Goal: Navigation & Orientation: Find specific page/section

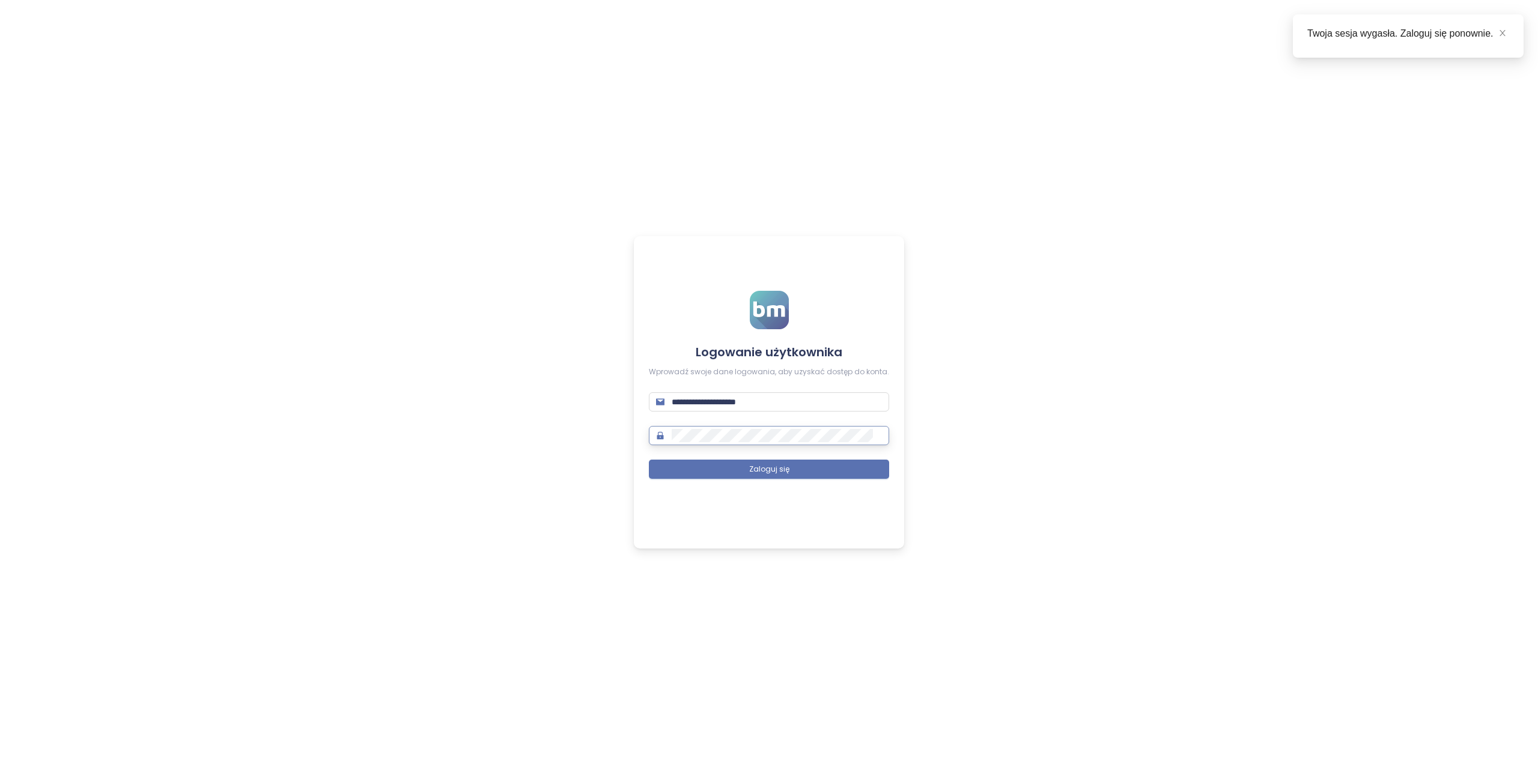
type input "**********"
click at [774, 468] on span "Zaloguj się" at bounding box center [769, 470] width 40 height 11
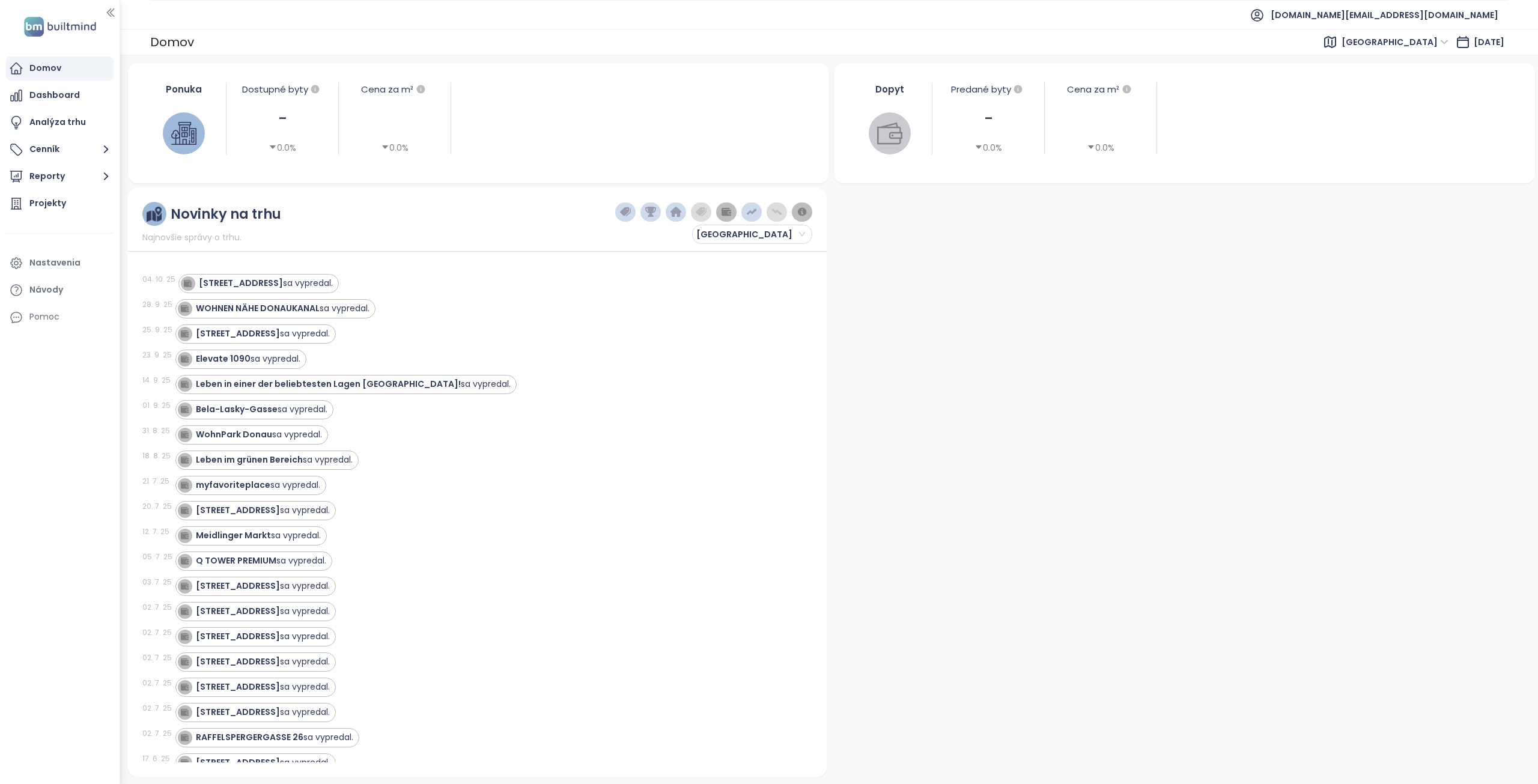
click at [1418, 44] on span "Vienna" at bounding box center [1395, 42] width 107 height 18
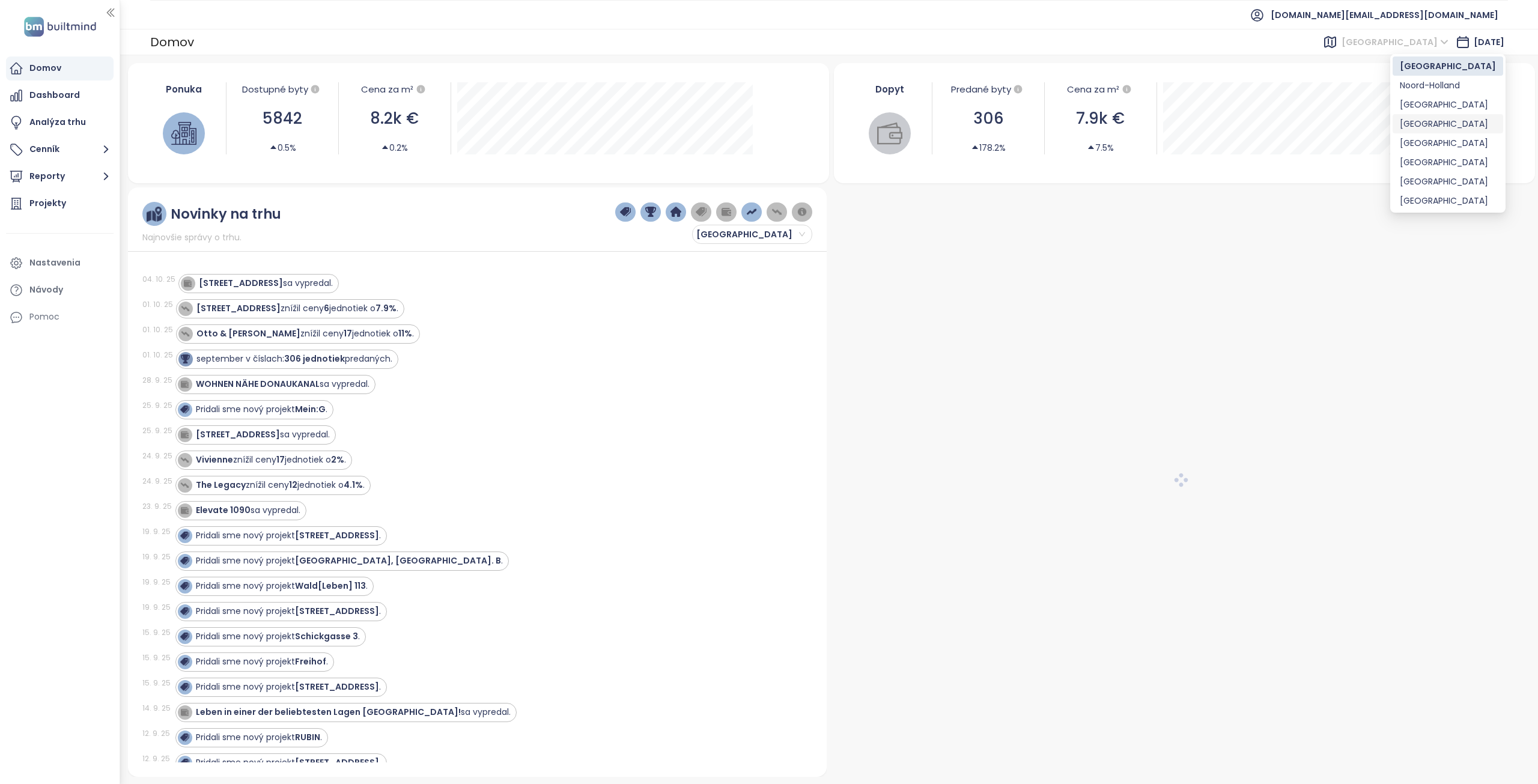
click at [1415, 124] on div "[GEOGRAPHIC_DATA]" at bounding box center [1448, 123] width 96 height 13
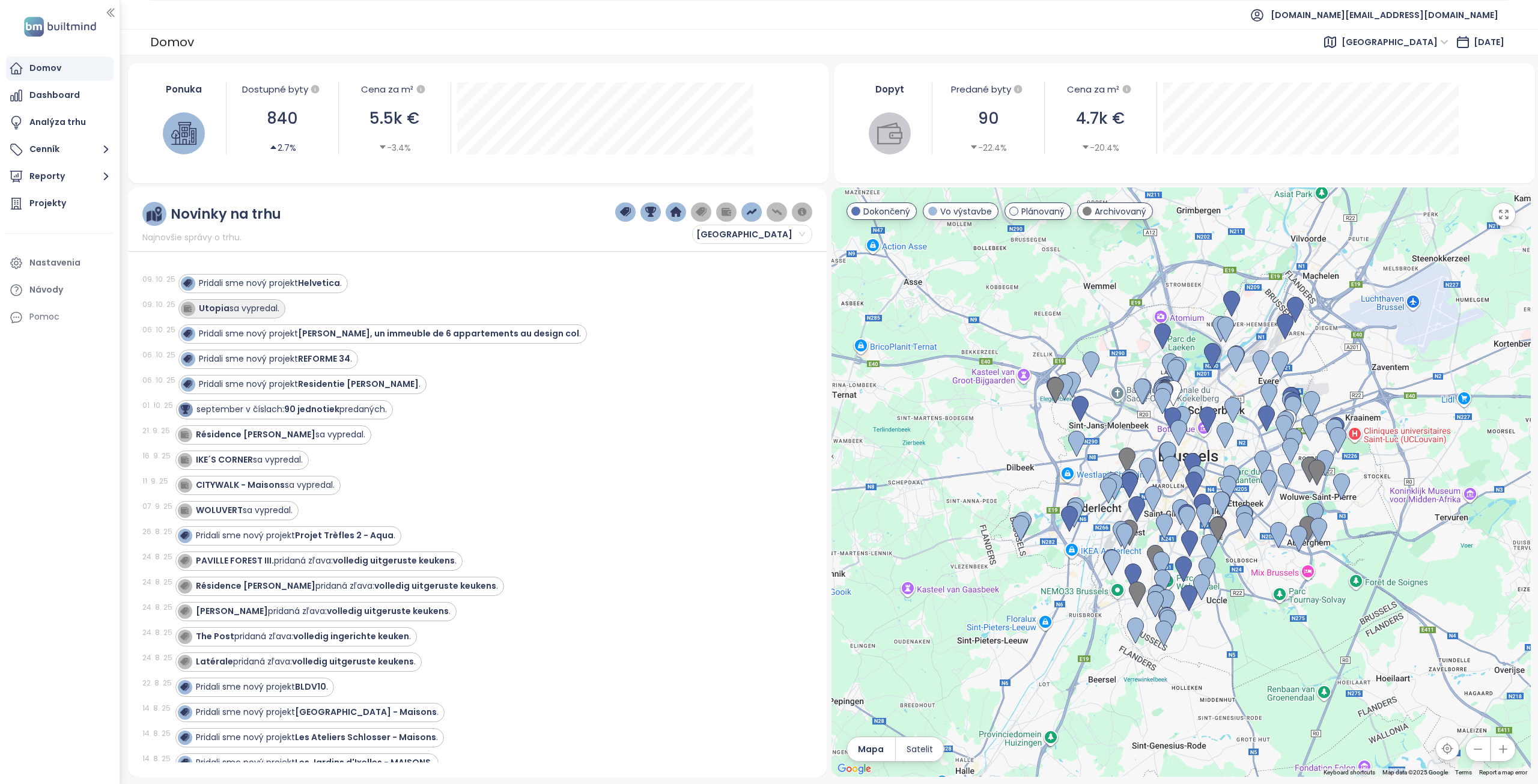
click at [208, 307] on strong "Utopia" at bounding box center [214, 308] width 31 height 12
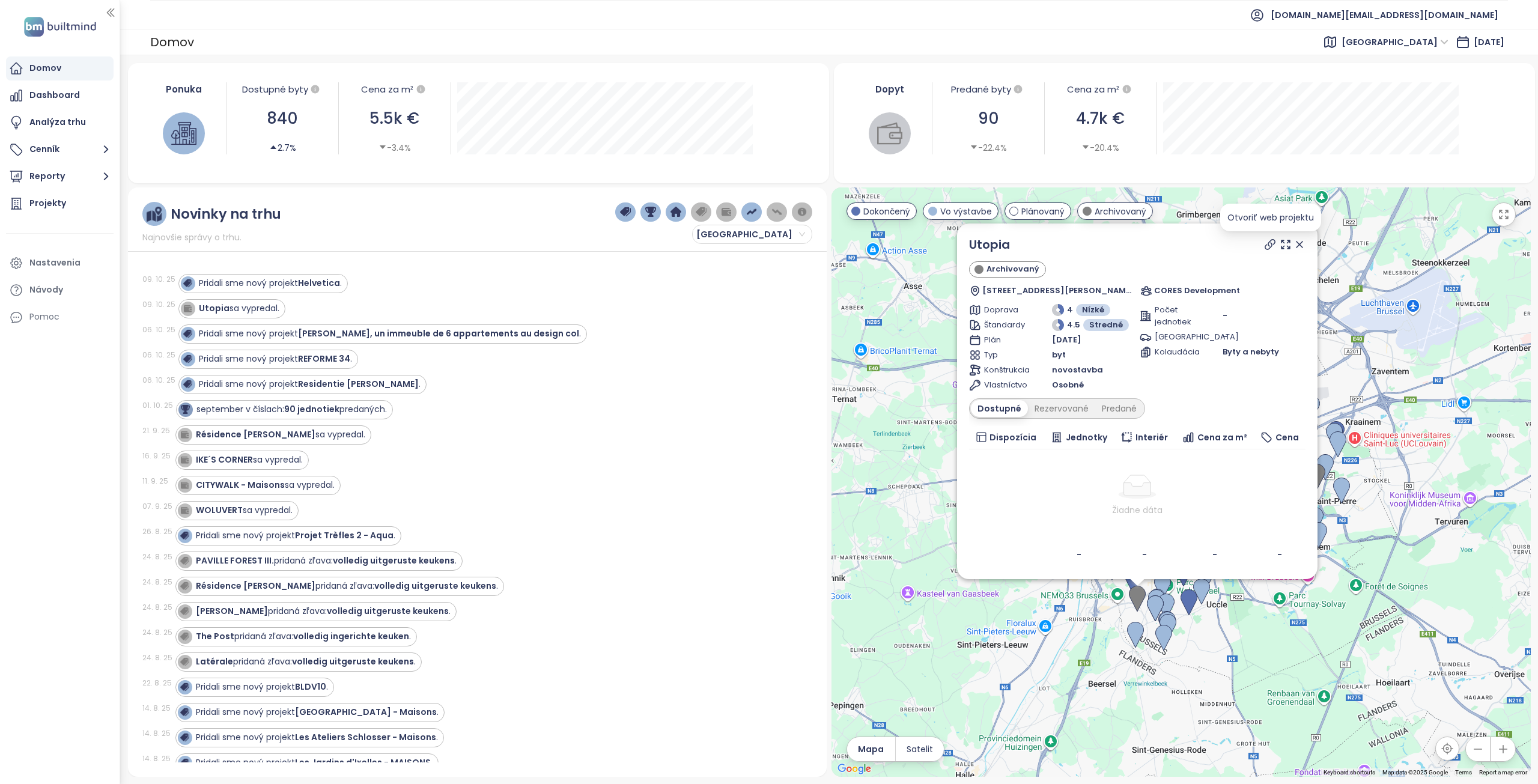
click at [1267, 243] on icon at bounding box center [1270, 244] width 12 height 12
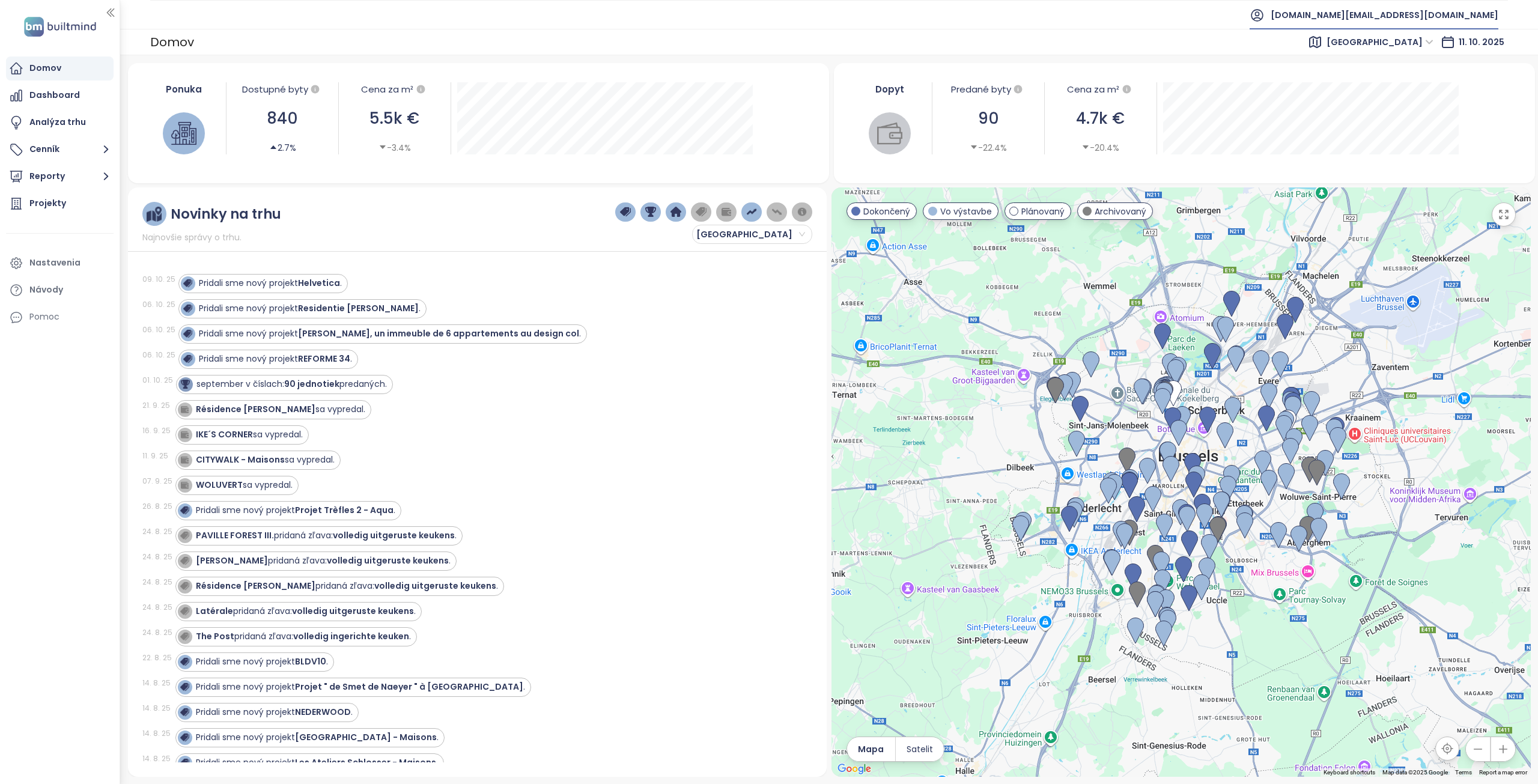
click at [1412, 23] on span "[DOMAIN_NAME][EMAIL_ADDRESS][DOMAIN_NAME]" at bounding box center [1384, 15] width 228 height 29
click at [1415, 48] on span "Odhlásiť sa" at bounding box center [1412, 48] width 47 height 12
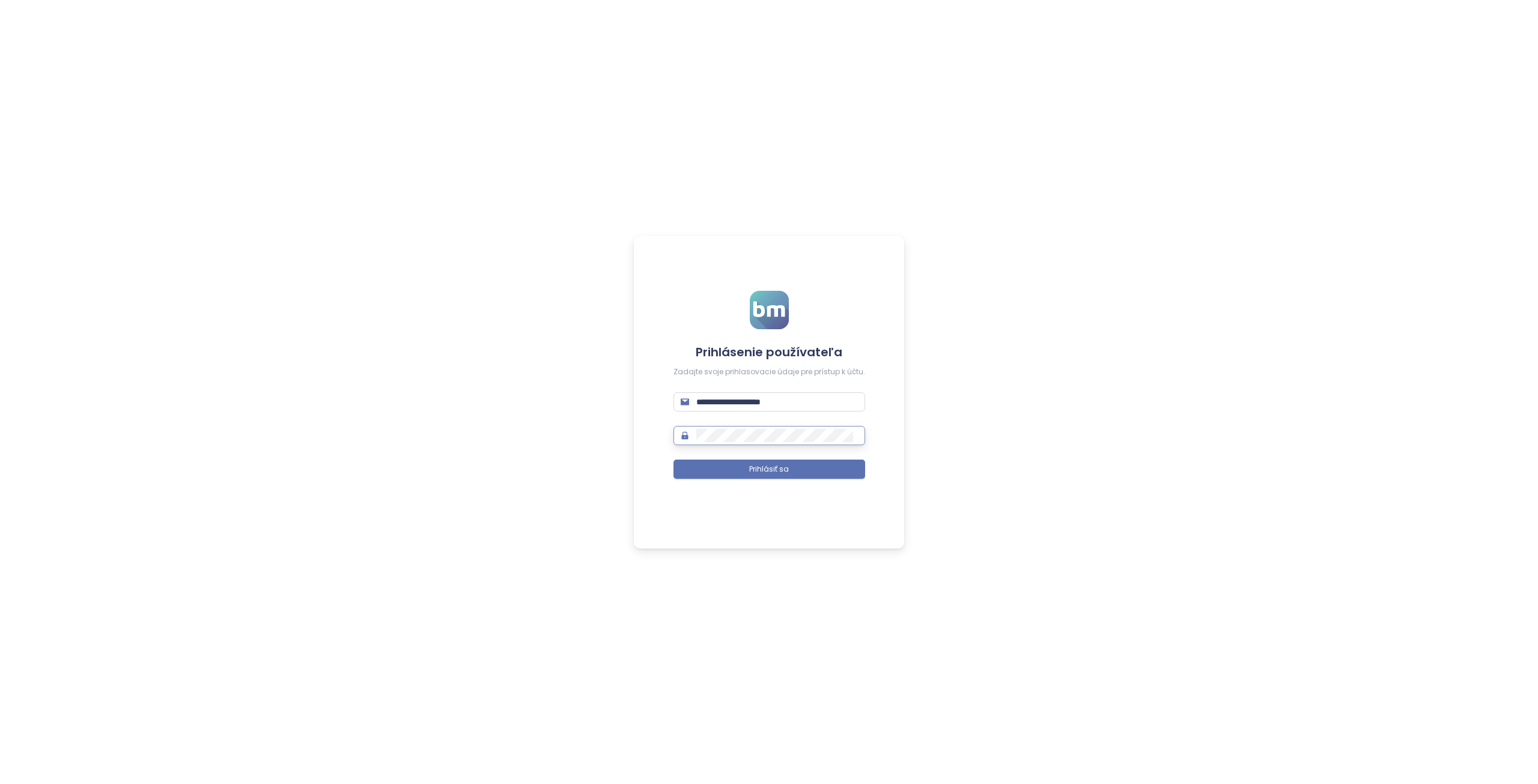
type input "**********"
click at [768, 472] on span "Prihlásiť sa" at bounding box center [768, 470] width 39 height 11
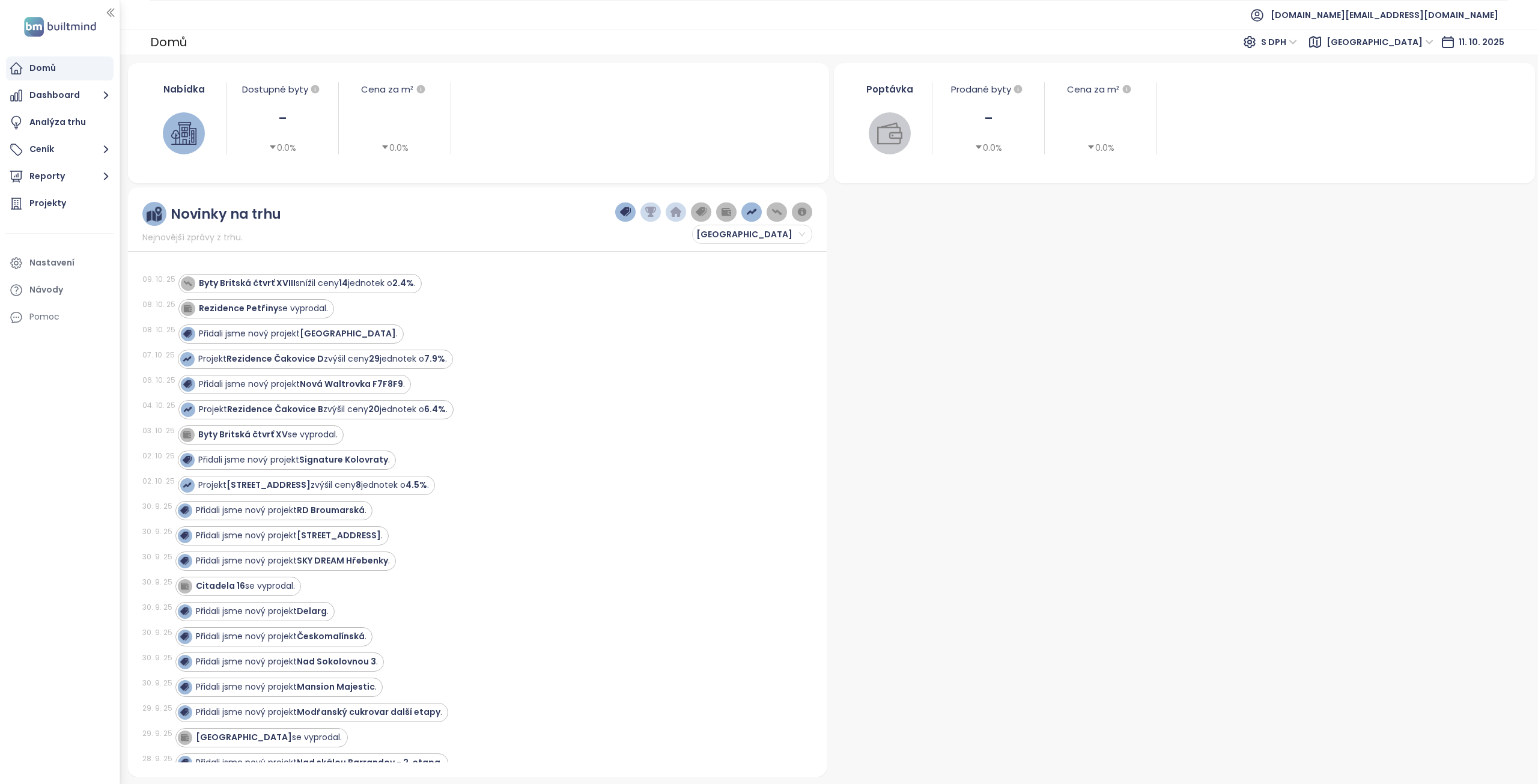
click at [1417, 52] on span "[GEOGRAPHIC_DATA]" at bounding box center [1381, 42] width 118 height 22
click at [1414, 39] on span "[GEOGRAPHIC_DATA]" at bounding box center [1380, 42] width 107 height 18
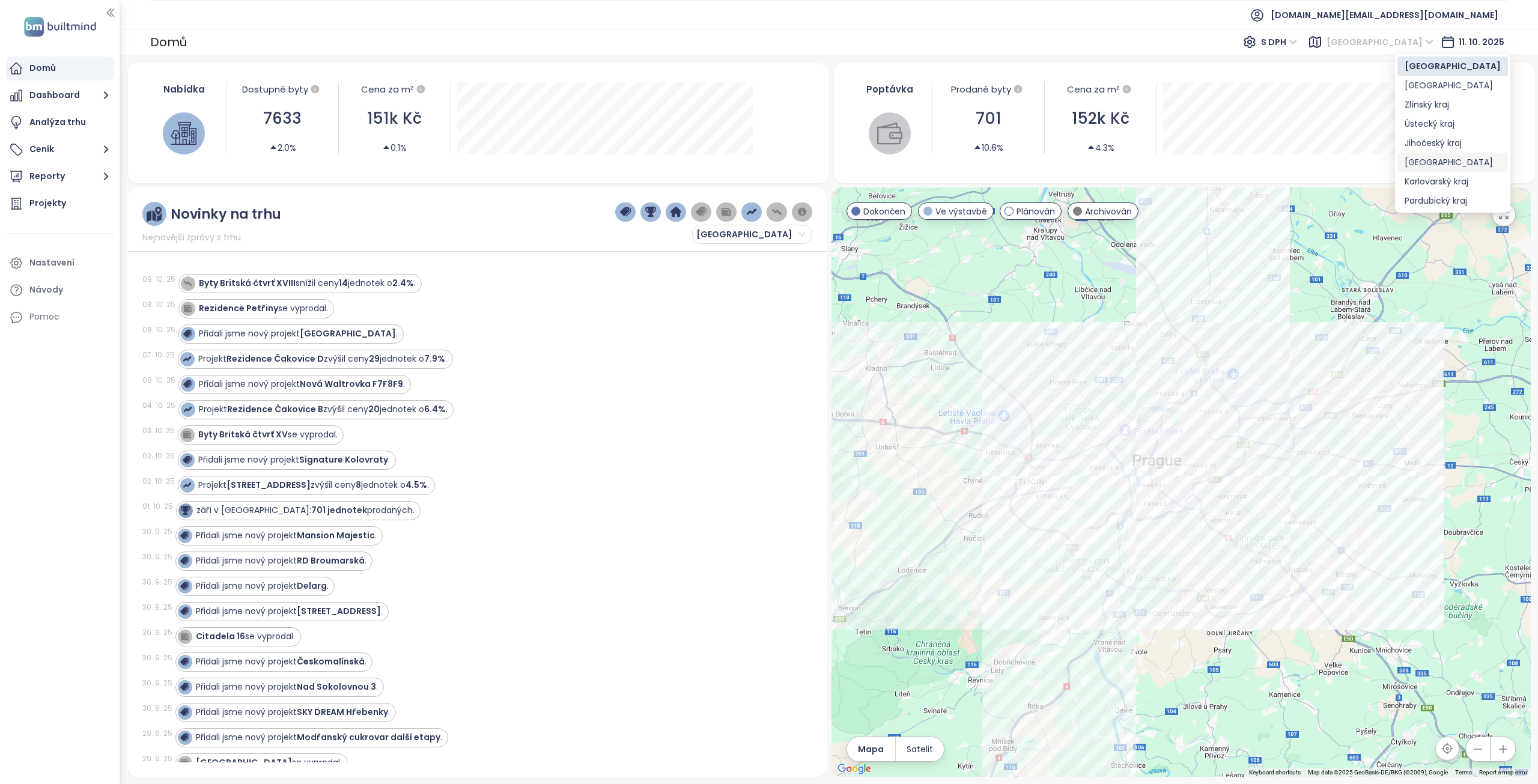
click at [1434, 167] on div "[GEOGRAPHIC_DATA]" at bounding box center [1453, 162] width 96 height 13
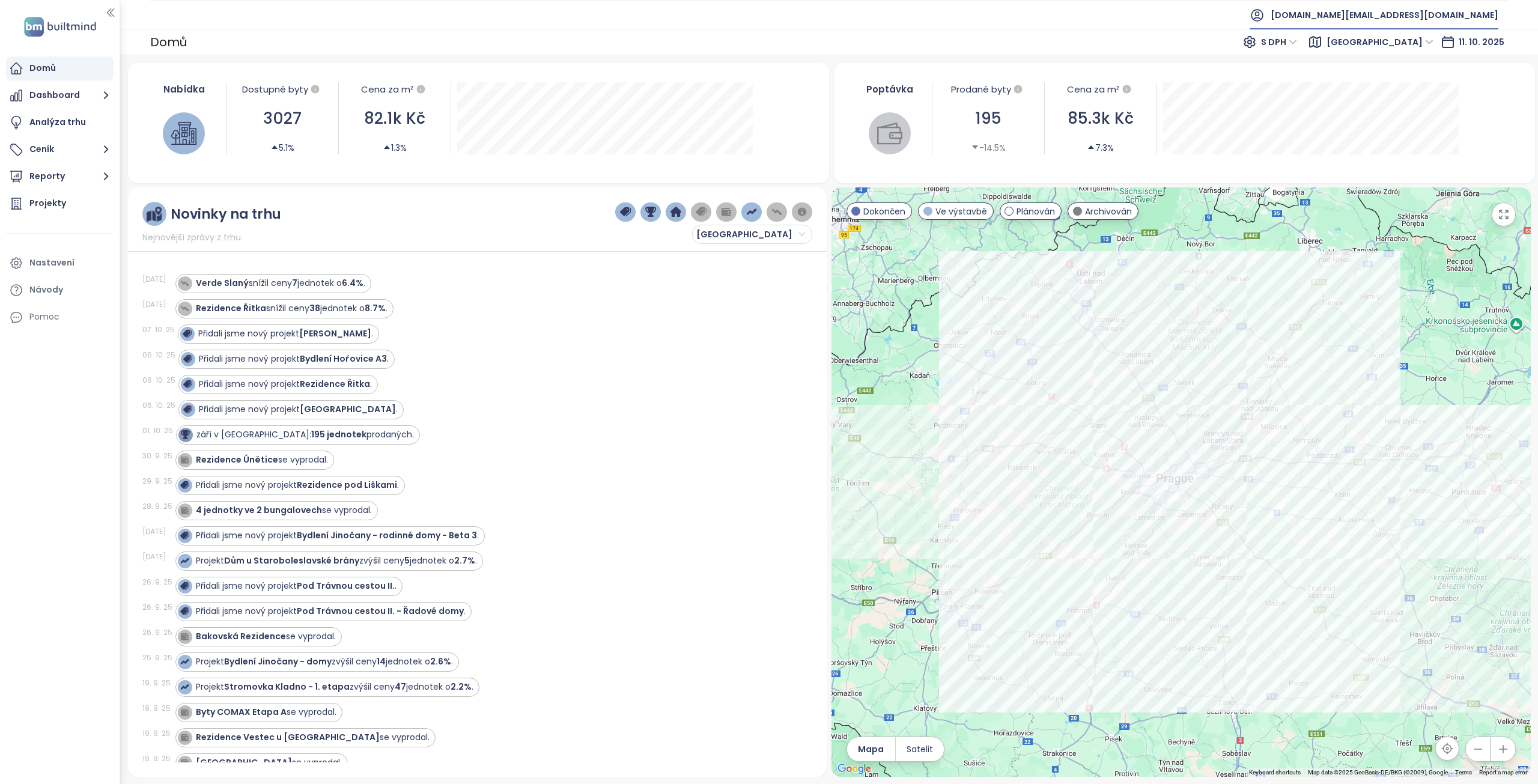
click at [1400, 14] on span "[DOMAIN_NAME][EMAIL_ADDRESS][DOMAIN_NAME]" at bounding box center [1384, 15] width 228 height 29
click at [1407, 47] on span "Odhlásit se" at bounding box center [1412, 48] width 47 height 12
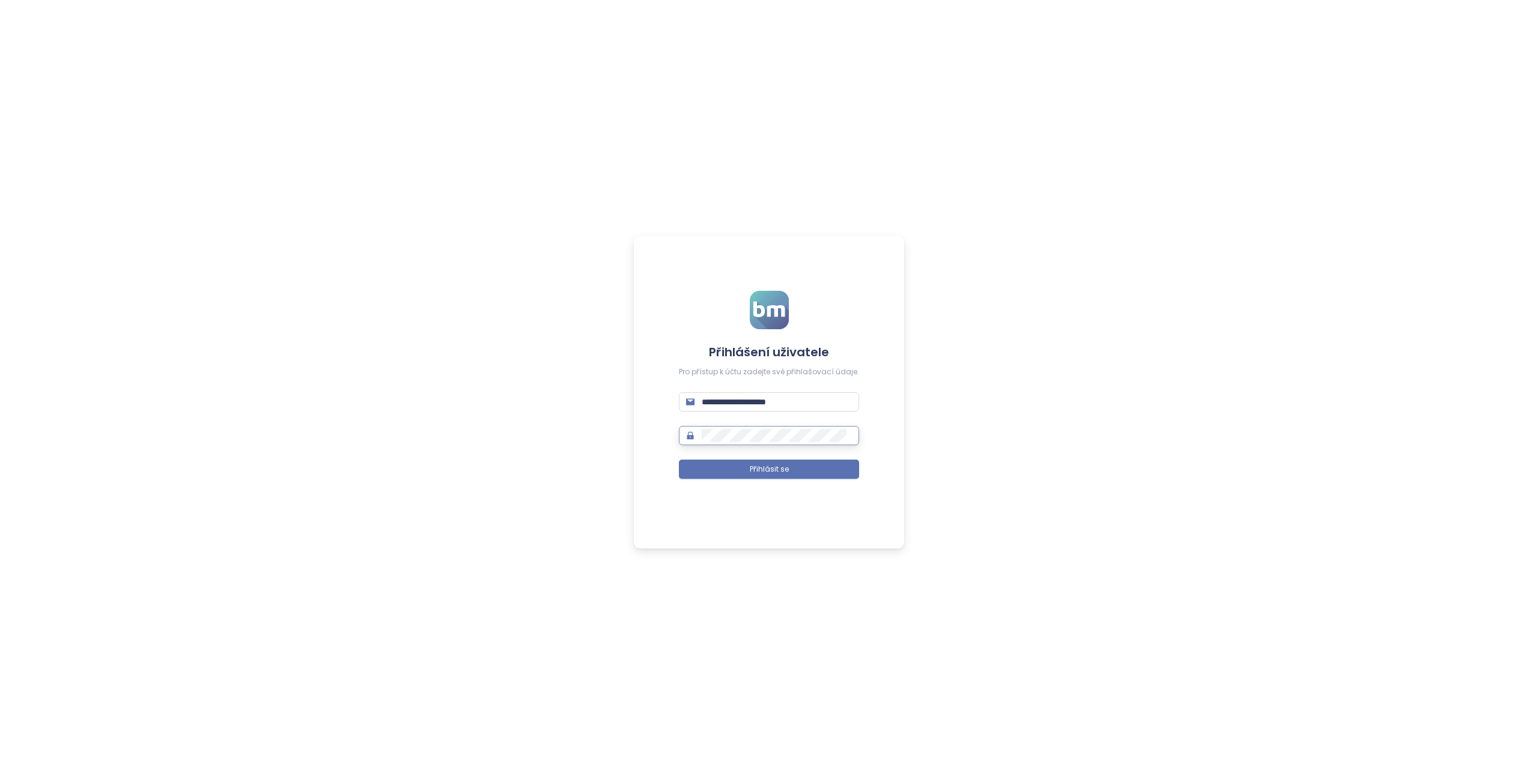
type input "**********"
click at [785, 470] on span "Přihlásit se" at bounding box center [769, 470] width 39 height 11
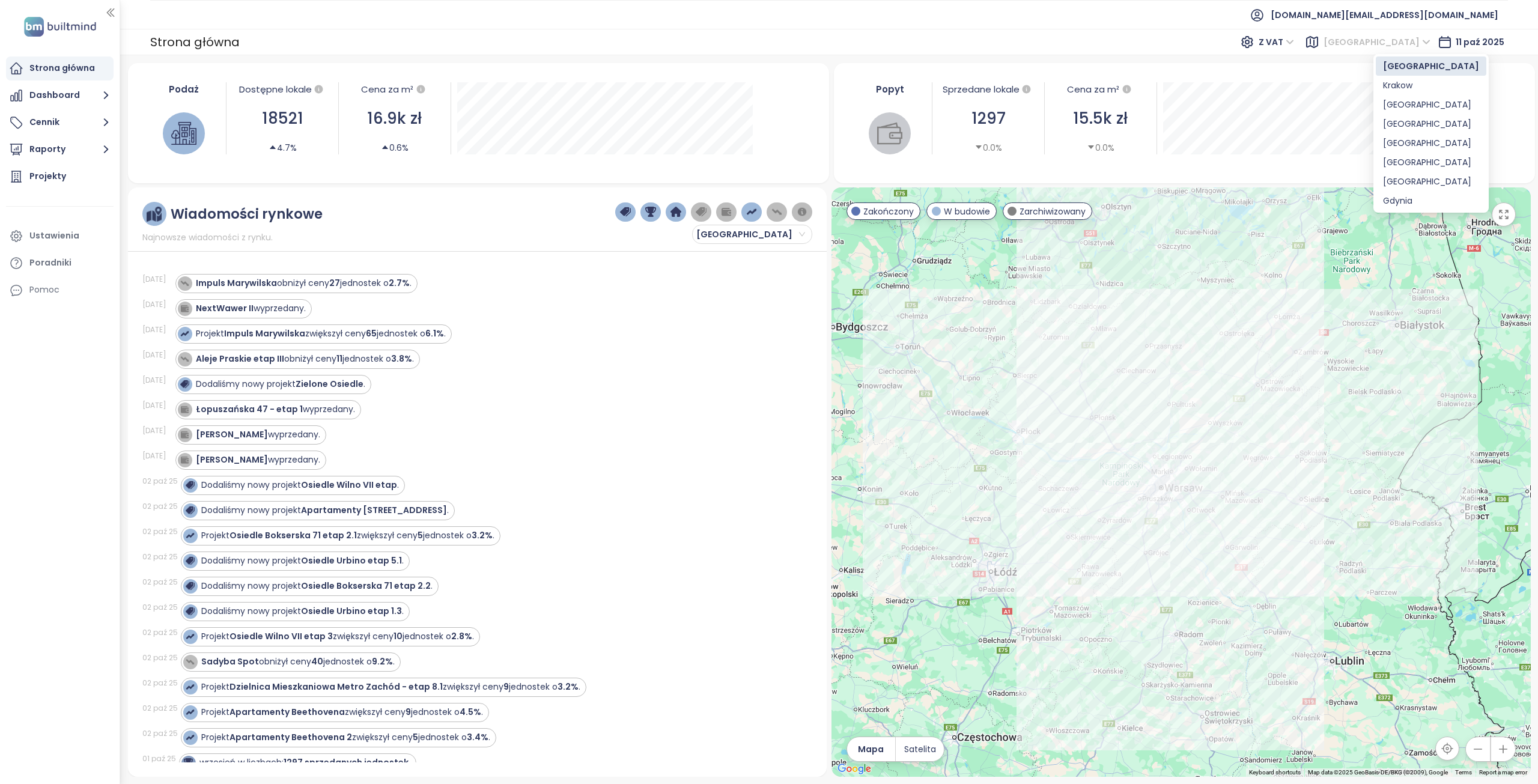
click at [1409, 39] on span "[GEOGRAPHIC_DATA]" at bounding box center [1376, 42] width 107 height 18
click at [1410, 86] on div "Krakow" at bounding box center [1431, 85] width 96 height 13
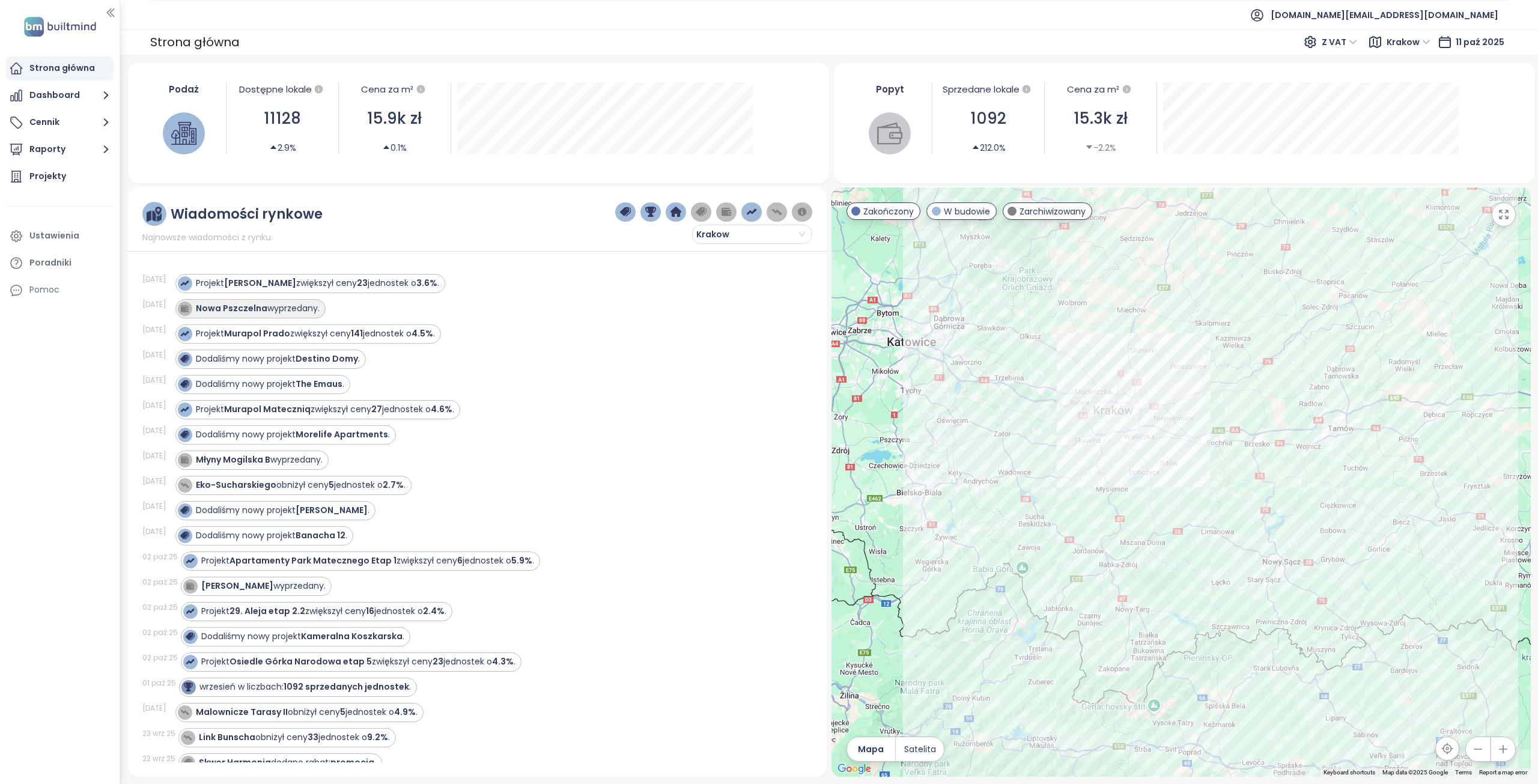
click at [250, 311] on strong "Nowa Pszczelna" at bounding box center [232, 308] width 72 height 12
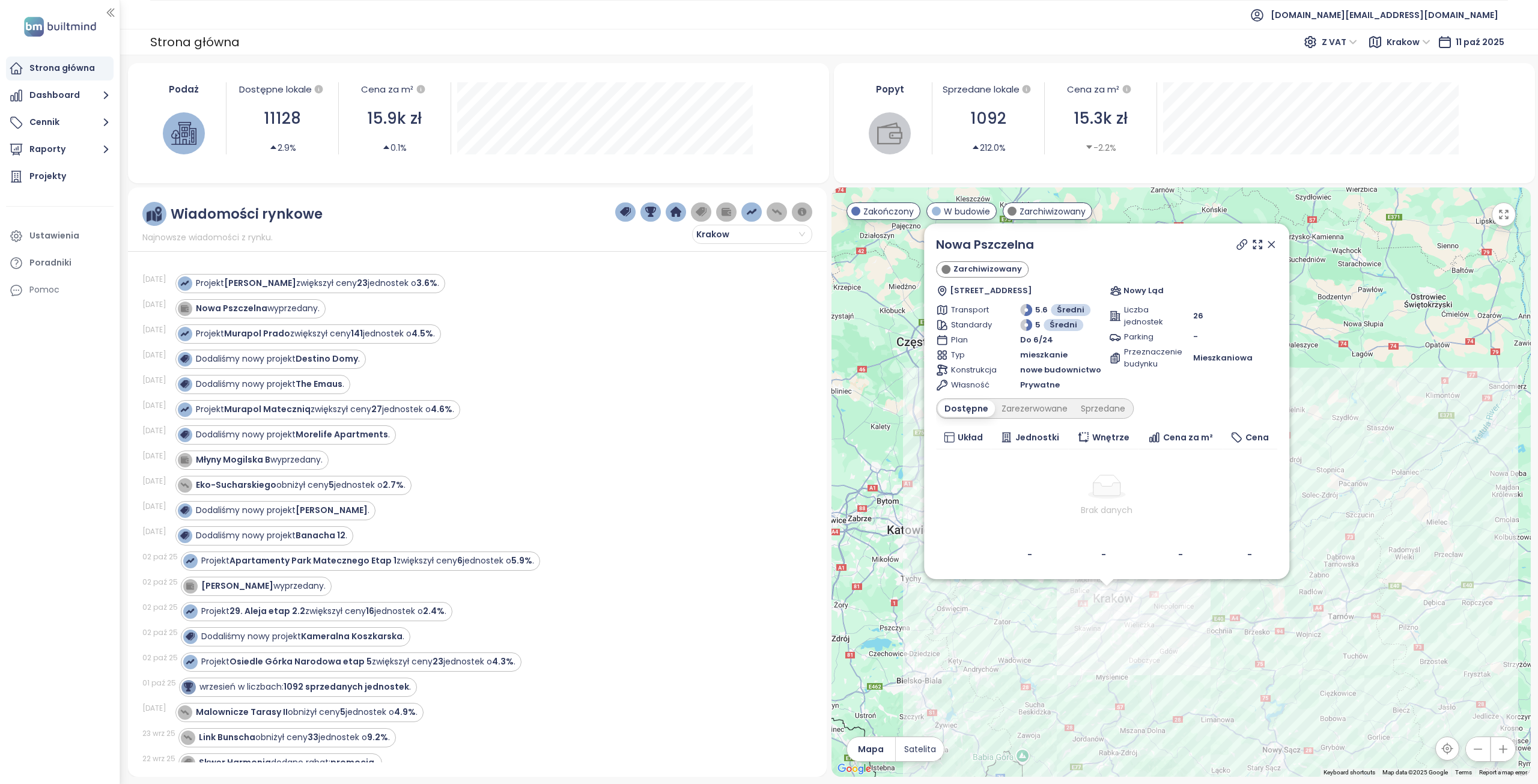
click at [1239, 245] on icon at bounding box center [1241, 244] width 9 height 9
click at [261, 306] on strong "Nowa Pszczelna" at bounding box center [232, 308] width 72 height 12
drag, startPoint x: 1062, startPoint y: 252, endPoint x: 937, endPoint y: 247, distance: 125.1
click at [937, 247] on div "Nowa Pszczelna Zarchiwizowany [STREET_ADDRESS] Nowy Ląd Transport 5.6 Średni St…" at bounding box center [1106, 401] width 365 height 355
copy link "Nowa Pszczelna"
